Goal: Task Accomplishment & Management: Manage account settings

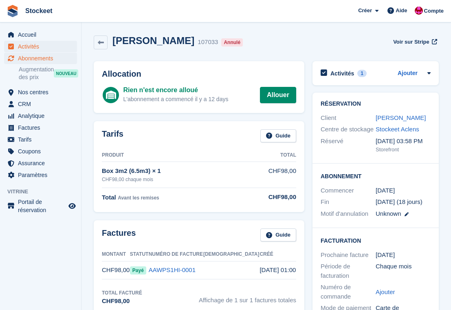
click at [30, 48] on span "Activités" at bounding box center [42, 46] width 49 height 11
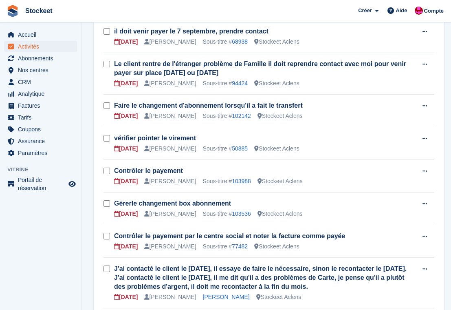
scroll to position [129, 0]
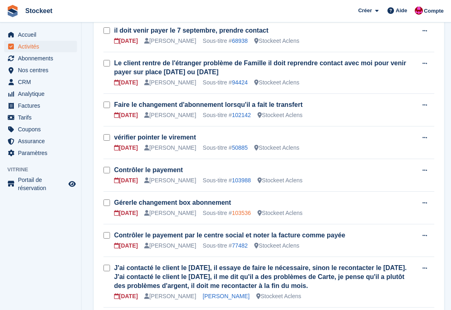
click at [251, 213] on link "103536" at bounding box center [241, 213] width 19 height 7
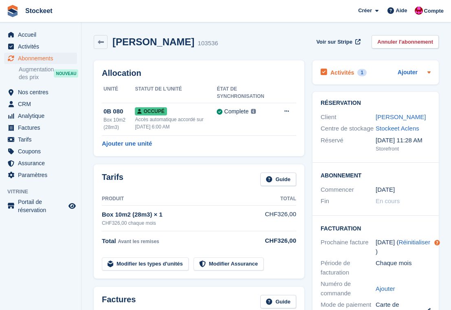
click at [351, 72] on h2 "Activités" at bounding box center [343, 72] width 24 height 7
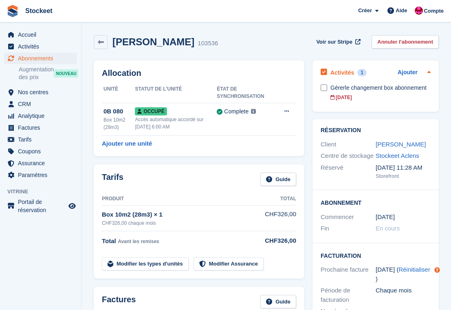
click at [350, 72] on h2 "Activités" at bounding box center [343, 72] width 24 height 7
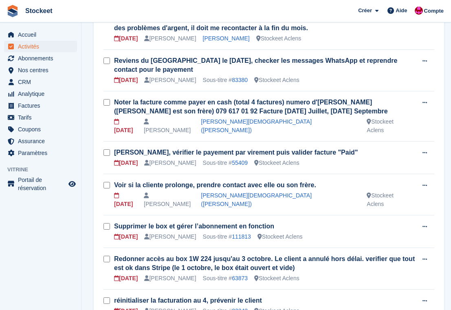
scroll to position [404, 0]
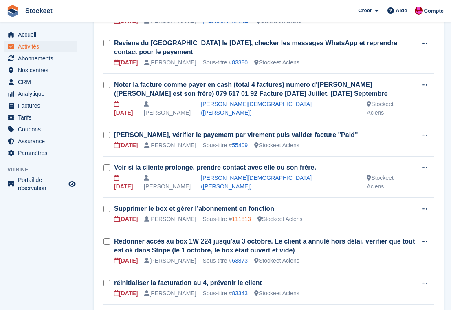
click at [248, 216] on link "111813" at bounding box center [241, 219] width 19 height 7
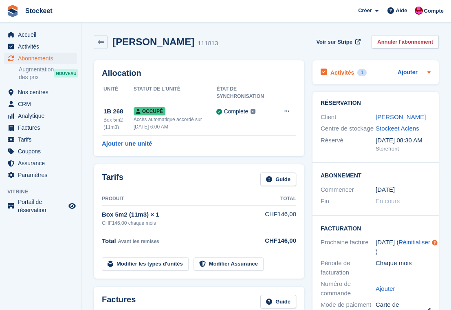
click at [346, 71] on h2 "Activités" at bounding box center [343, 72] width 24 height 7
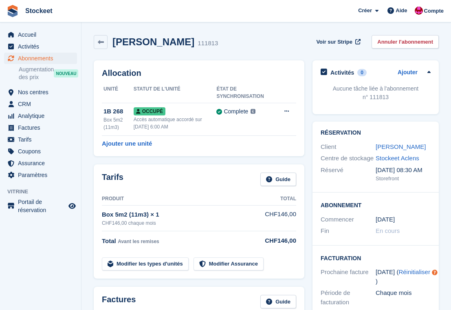
click at [33, 59] on span "Abonnements" at bounding box center [42, 58] width 49 height 11
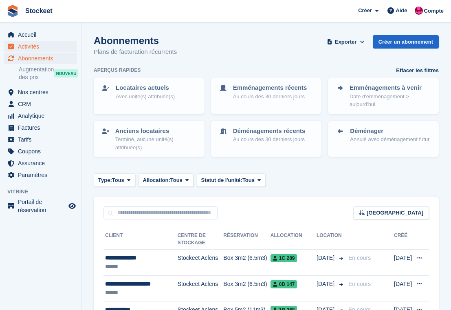
click at [27, 43] on span "Activités" at bounding box center [42, 46] width 49 height 11
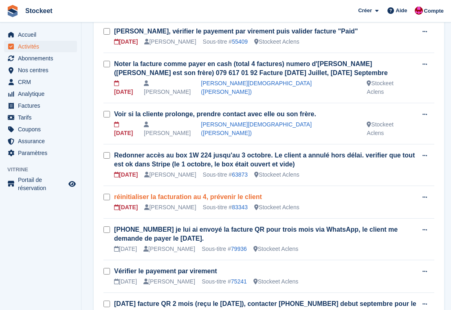
scroll to position [460, 0]
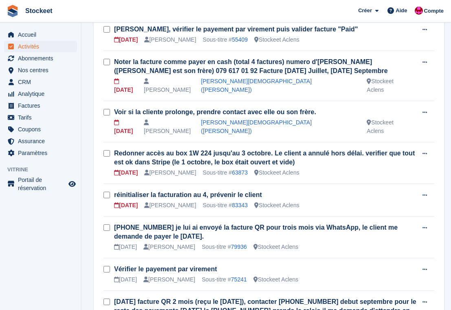
click at [247, 201] on div "Sous-titre # 83343" at bounding box center [225, 205] width 45 height 9
click at [242, 202] on link "83343" at bounding box center [240, 205] width 16 height 7
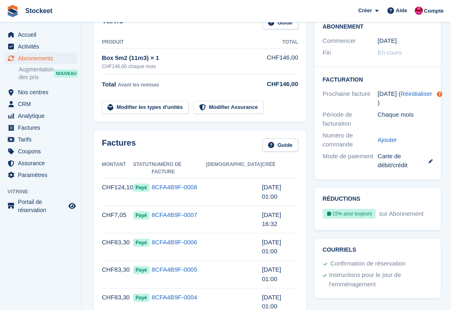
scroll to position [150, 0]
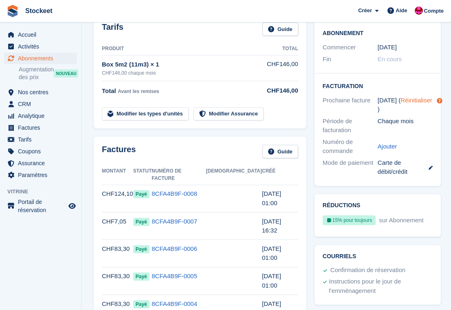
click at [414, 99] on link "Réinitialiser" at bounding box center [417, 100] width 32 height 7
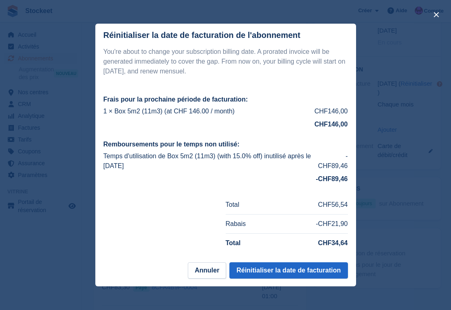
scroll to position [167, 0]
click at [299, 268] on button "Réinitialiser la date de facturation" at bounding box center [289, 270] width 118 height 16
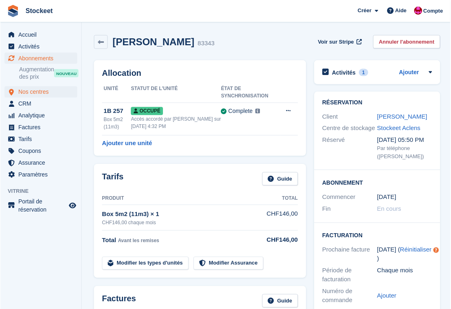
scroll to position [0, 0]
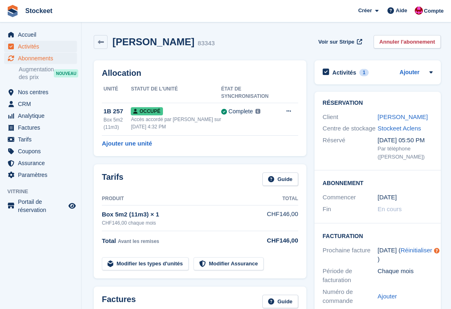
click at [31, 46] on span "Activités" at bounding box center [42, 46] width 49 height 11
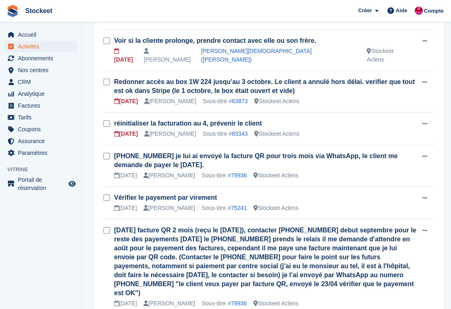
scroll to position [508, 0]
